Goal: Task Accomplishment & Management: Manage account settings

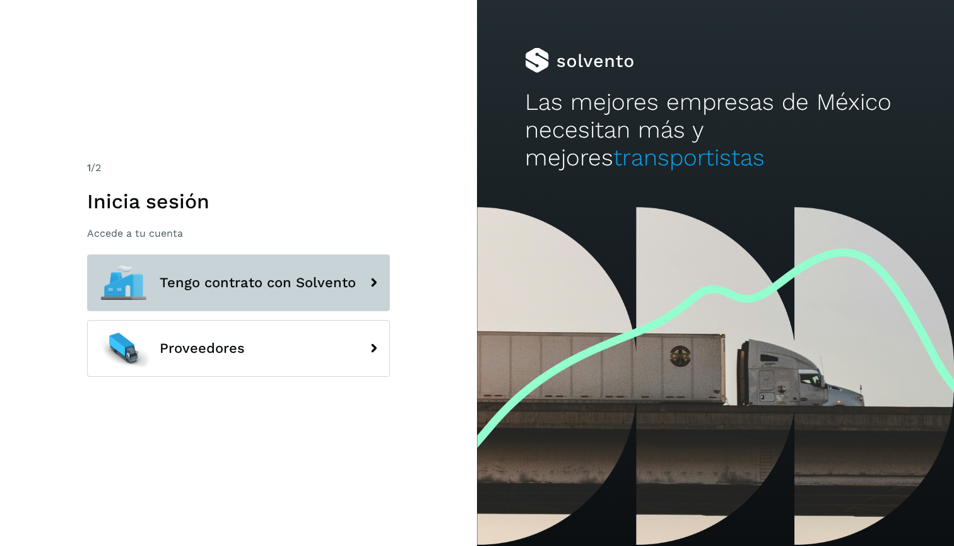
click at [265, 294] on button "Tengo contrato con Solvento" at bounding box center [238, 282] width 303 height 57
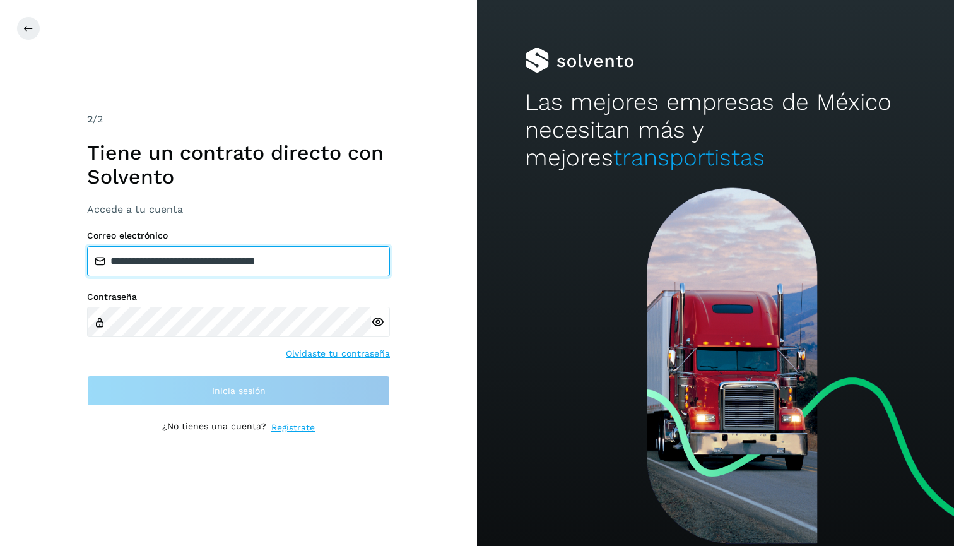
type input "**********"
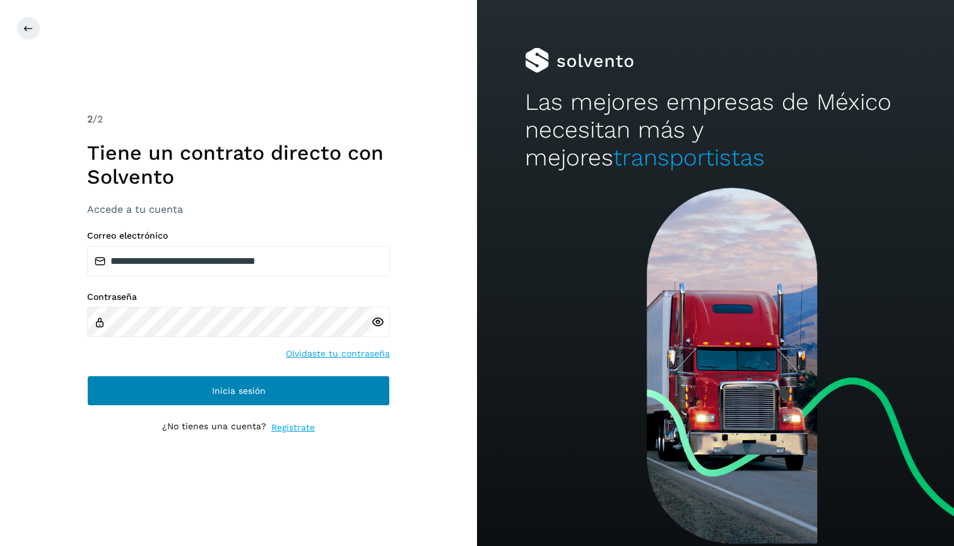
click at [252, 394] on span "Inicia sesión" at bounding box center [239, 390] width 54 height 9
click at [312, 391] on button "Inicia sesión" at bounding box center [238, 391] width 303 height 30
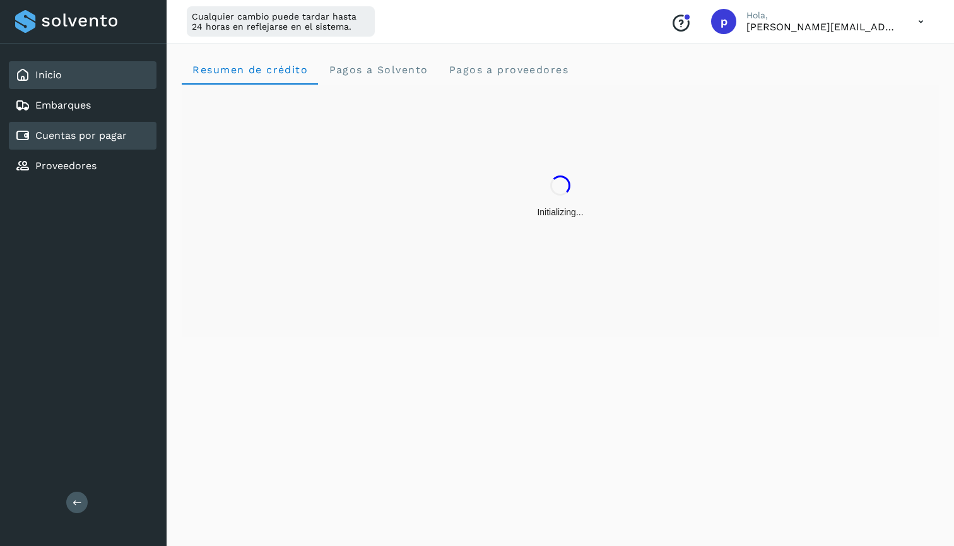
click at [71, 144] on div "Cuentas por pagar" at bounding box center [83, 136] width 148 height 28
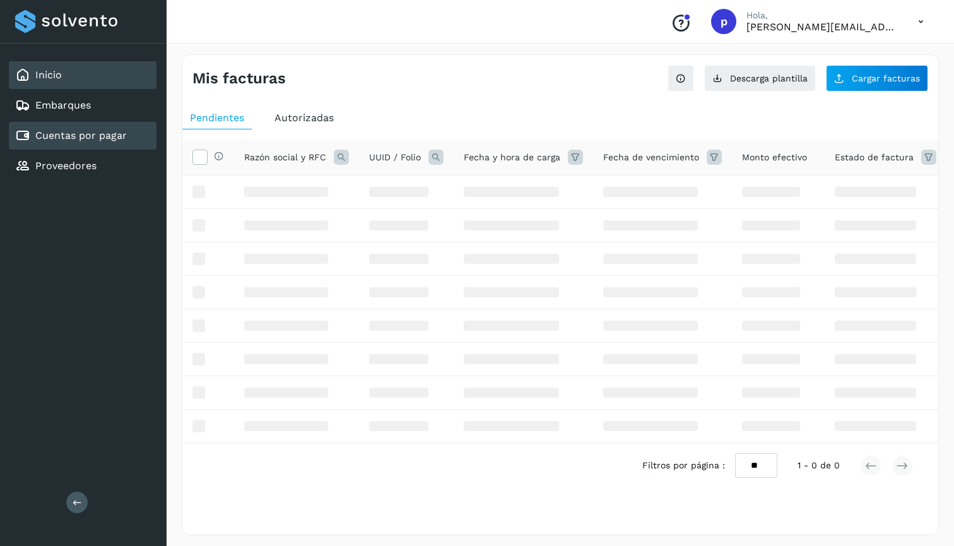
click at [107, 80] on div "Inicio" at bounding box center [83, 75] width 148 height 28
